Goal: Information Seeking & Learning: Stay updated

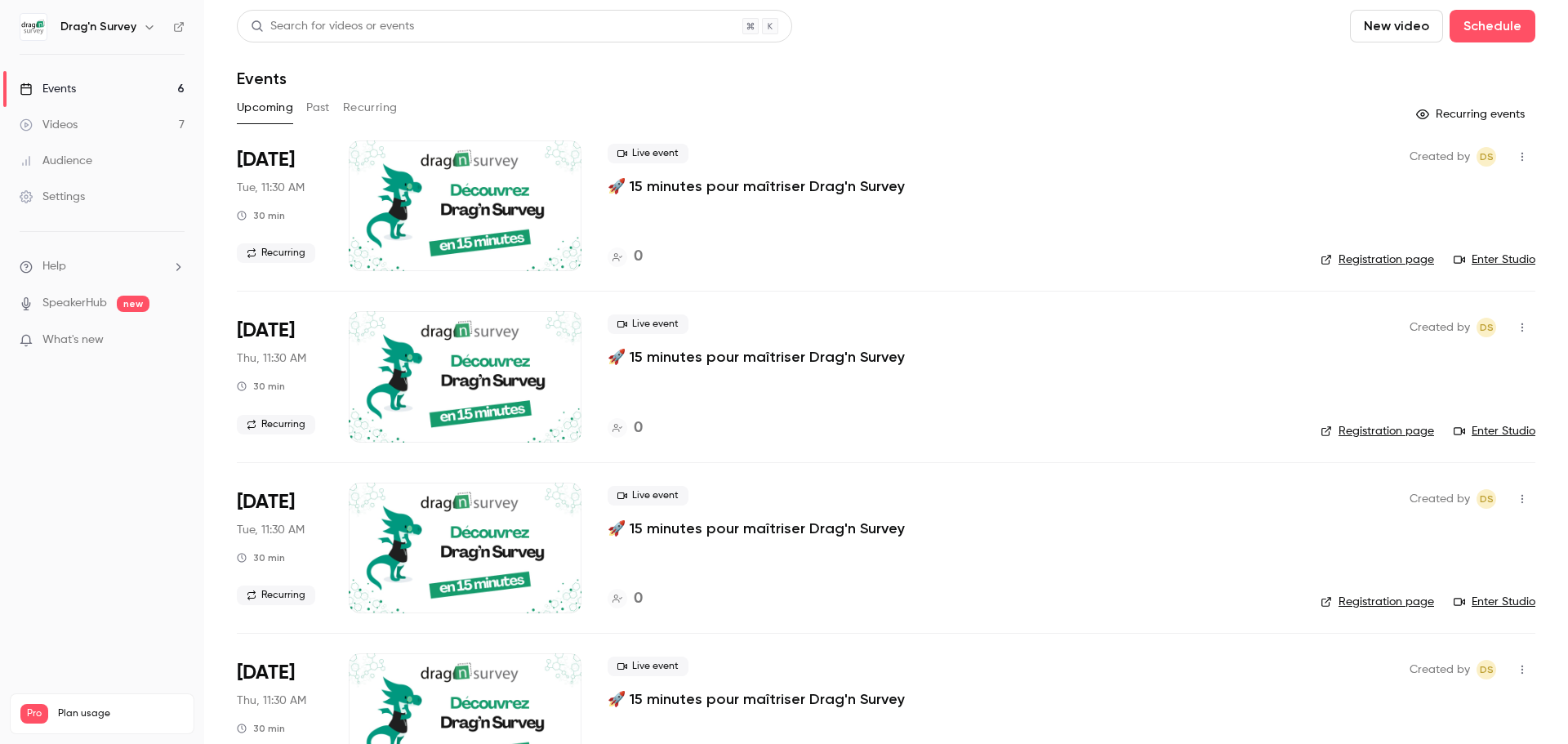
click at [64, 89] on div "Events" at bounding box center [48, 88] width 56 height 16
